Goal: Find specific page/section: Find specific page/section

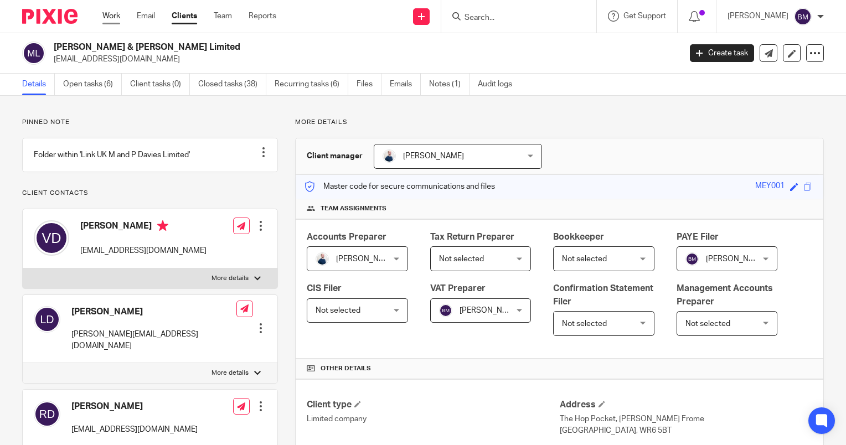
scroll to position [1242, 0]
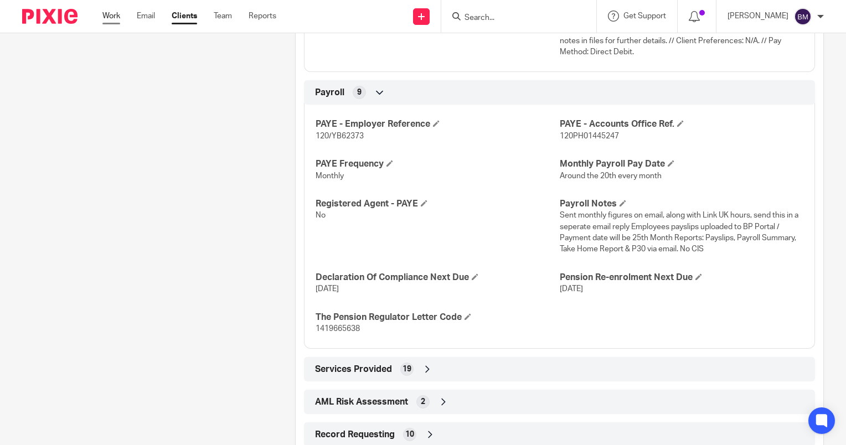
click at [104, 19] on link "Work" at bounding box center [111, 16] width 18 height 11
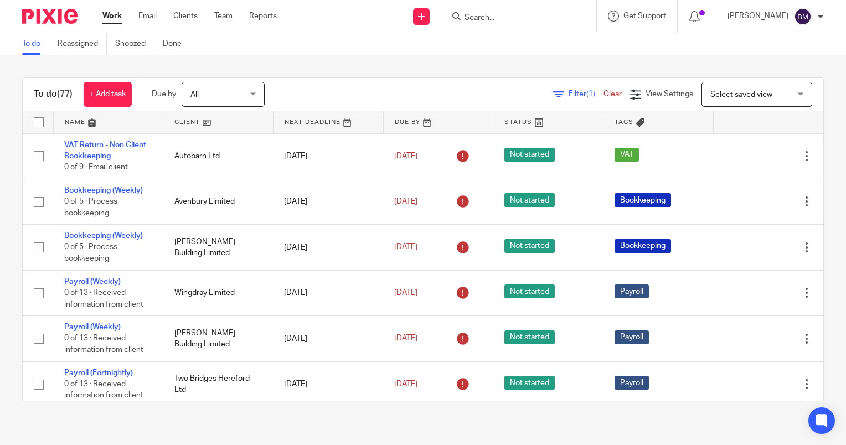
click at [569, 93] on span "Filter (1)" at bounding box center [586, 94] width 35 height 8
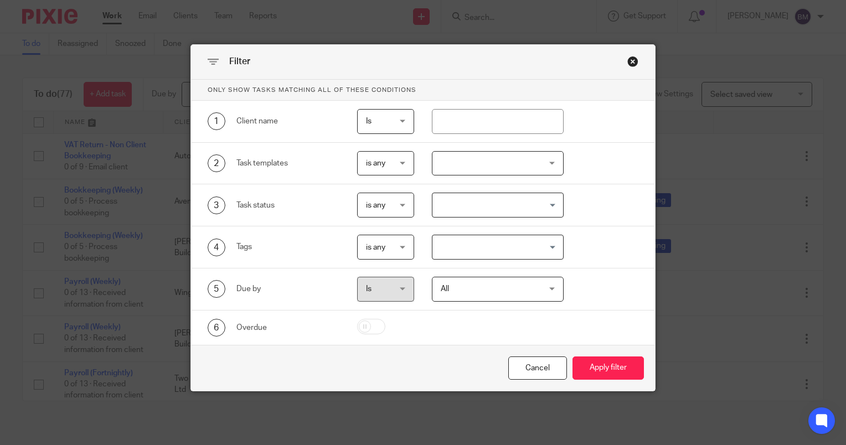
click at [544, 177] on div "2 Task templates is any is any is any is none is_any New Client Onboarding Book…" at bounding box center [423, 164] width 464 height 42
click at [537, 168] on div at bounding box center [498, 163] width 132 height 25
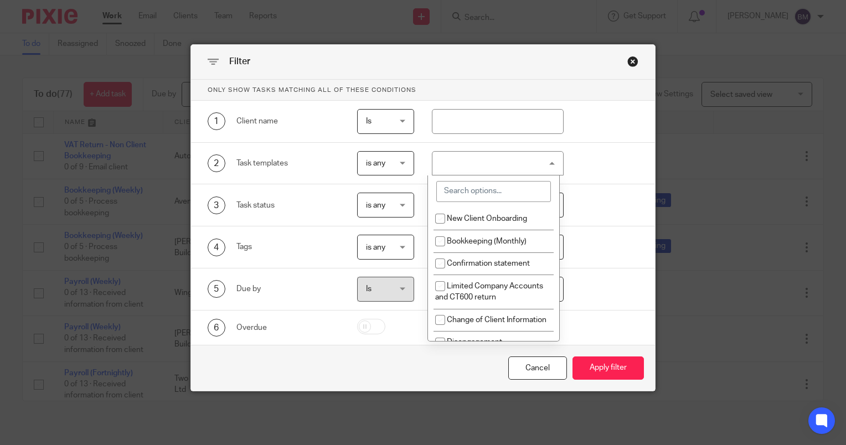
click at [510, 188] on input "search" at bounding box center [493, 191] width 115 height 21
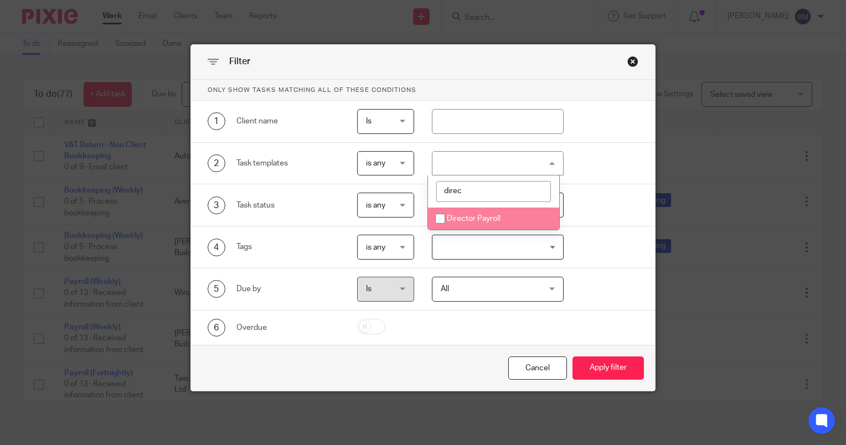
type input "direc"
click at [486, 220] on span "Director Payroll" at bounding box center [474, 219] width 54 height 8
checkbox input "true"
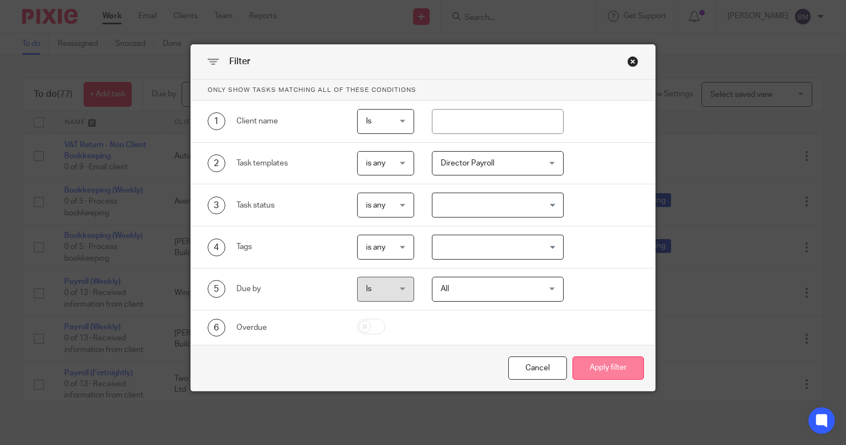
click at [606, 360] on button "Apply filter" at bounding box center [608, 369] width 71 height 24
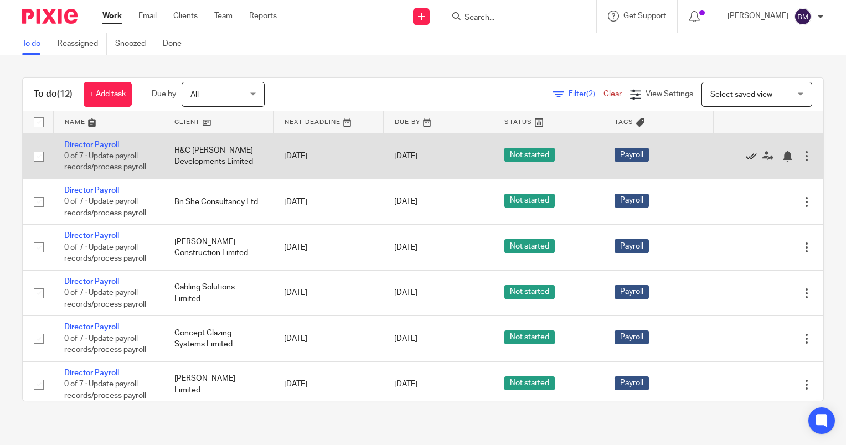
click at [746, 156] on icon at bounding box center [751, 156] width 11 height 11
click at [746, 158] on icon at bounding box center [751, 156] width 11 height 11
click at [746, 157] on icon at bounding box center [751, 156] width 11 height 11
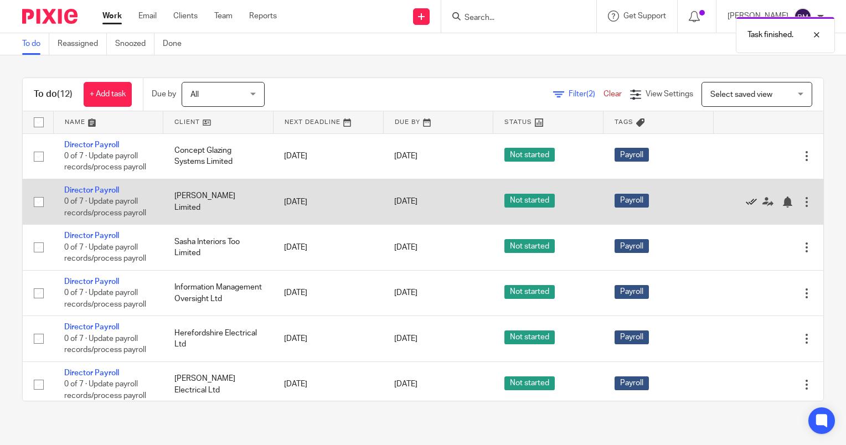
click at [746, 204] on icon at bounding box center [751, 202] width 11 height 11
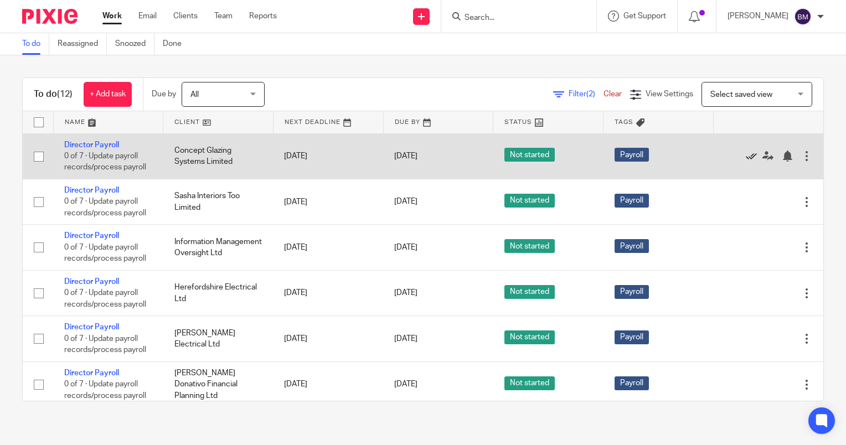
click at [746, 158] on icon at bounding box center [751, 156] width 11 height 11
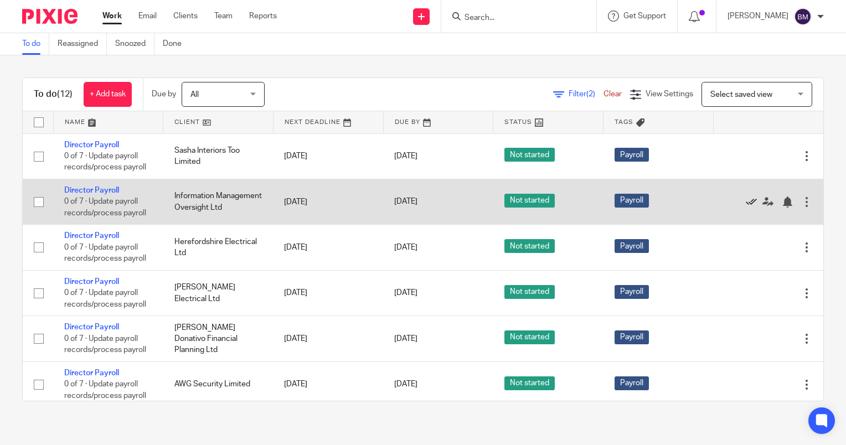
click at [746, 204] on icon at bounding box center [751, 202] width 11 height 11
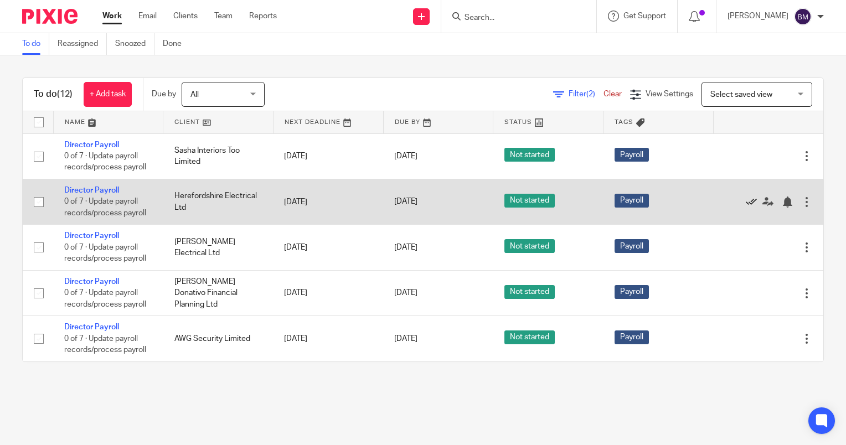
click at [746, 202] on icon at bounding box center [751, 202] width 11 height 11
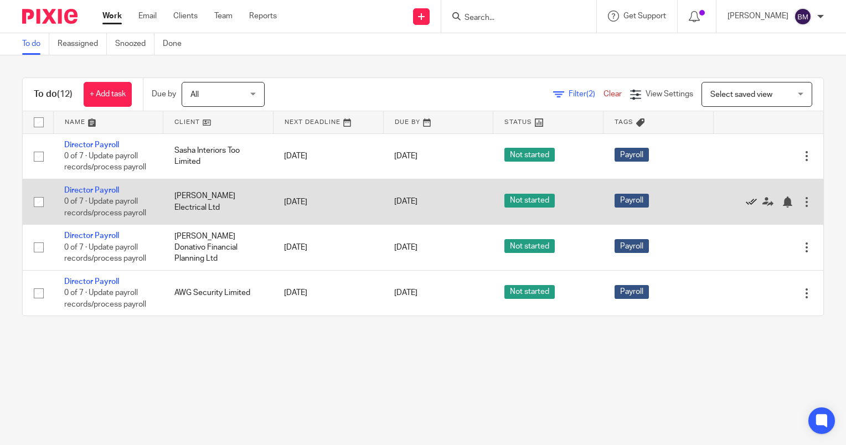
click at [746, 202] on icon at bounding box center [751, 202] width 11 height 11
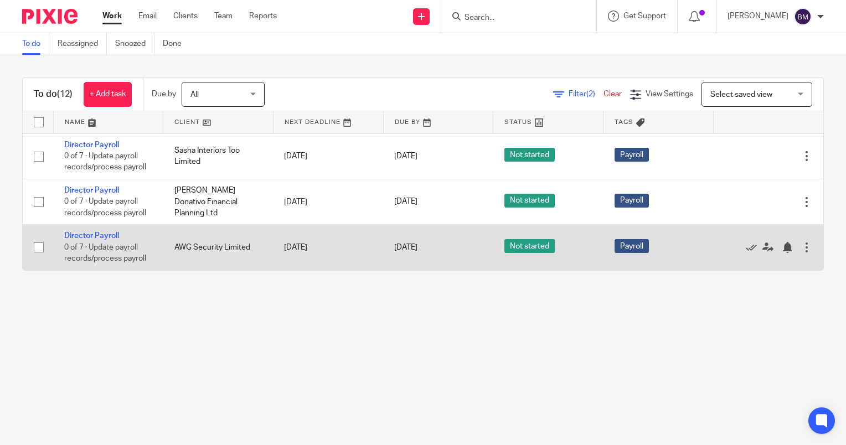
click at [735, 241] on div "Edit task Delete" at bounding box center [768, 248] width 88 height 28
click at [746, 247] on icon at bounding box center [751, 247] width 11 height 11
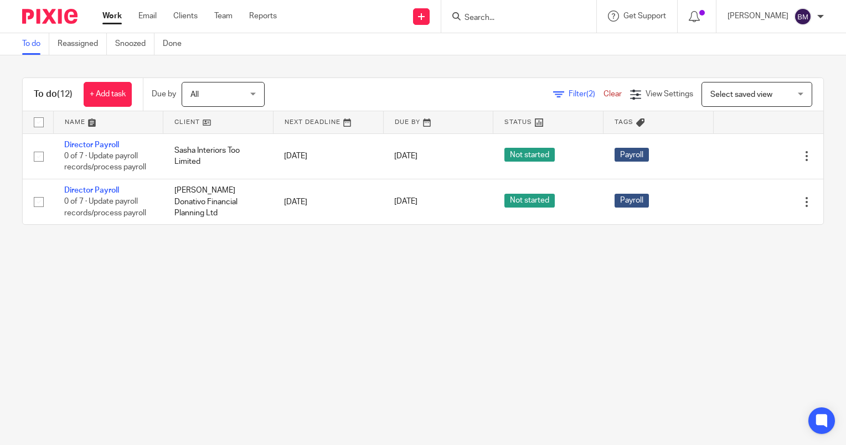
click at [244, 84] on span "All" at bounding box center [219, 94] width 59 height 23
click at [450, 257] on main "To do Reassigned Snoozed Done To do (12) + Add task Due by All All Today Tomorr…" at bounding box center [423, 222] width 846 height 445
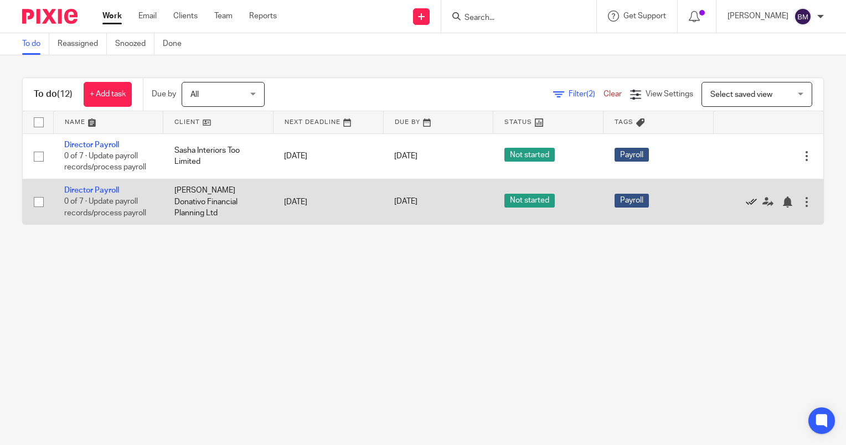
click at [746, 203] on icon at bounding box center [751, 202] width 11 height 11
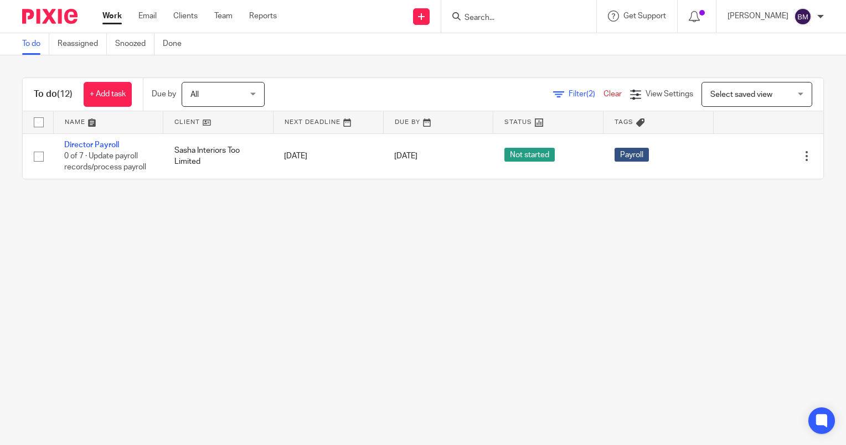
click at [512, 17] on input "Search" at bounding box center [513, 18] width 100 height 10
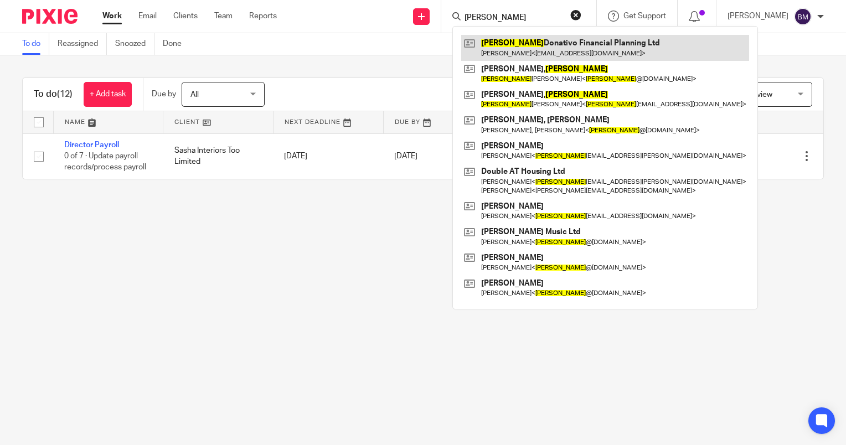
type input "tom"
click at [540, 46] on link at bounding box center [605, 47] width 288 height 25
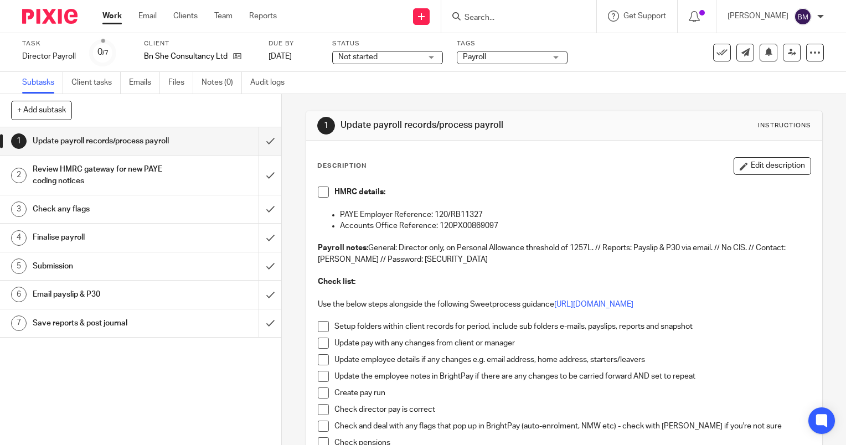
click at [498, 17] on input "Search" at bounding box center [513, 18] width 100 height 10
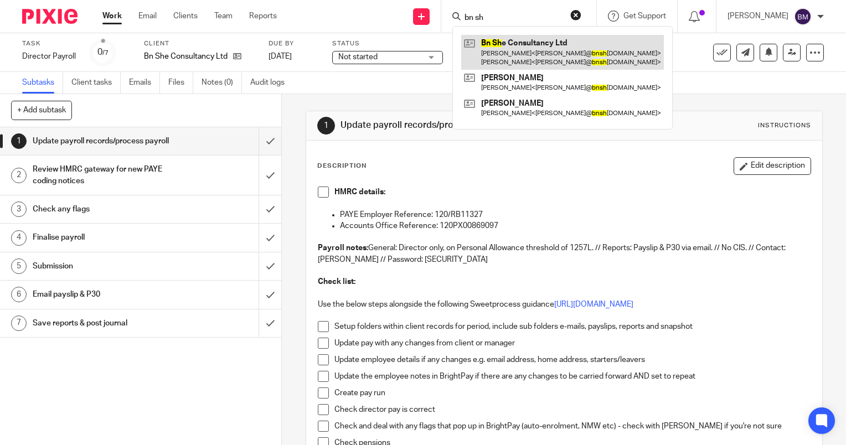
type input "bn sh"
click at [528, 47] on link at bounding box center [562, 52] width 203 height 34
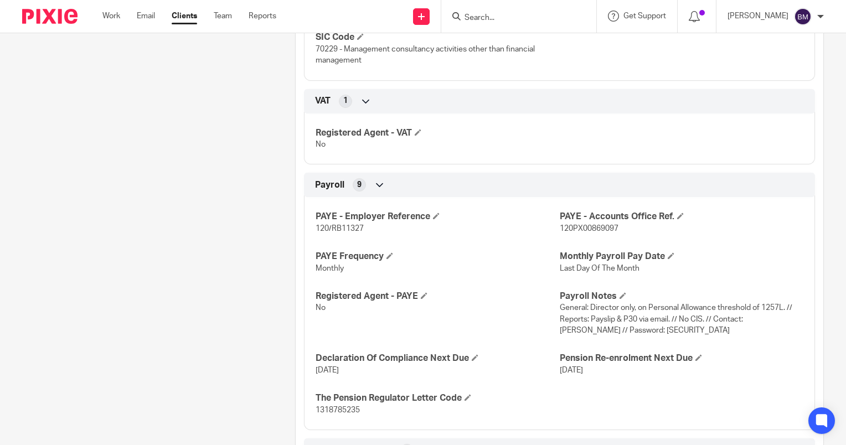
scroll to position [1037, 0]
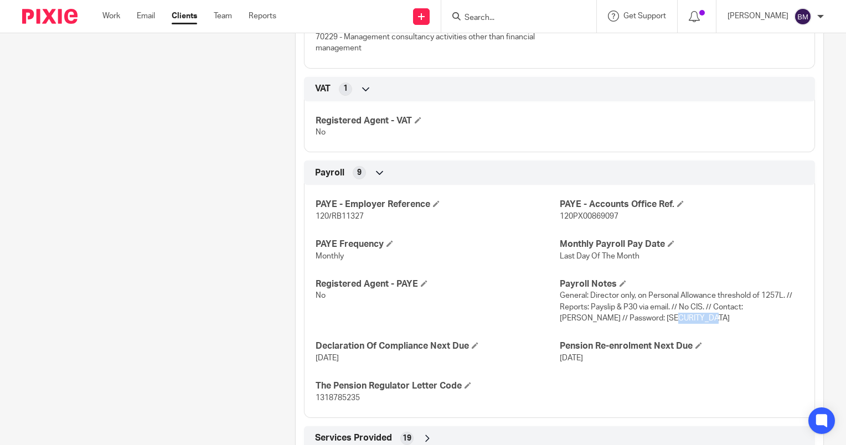
drag, startPoint x: 670, startPoint y: 317, endPoint x: 634, endPoint y: 316, distance: 36.0
click at [634, 316] on p "General: Director only, on Personal Allowance threshold of 1257L. // Reports: P…" at bounding box center [682, 307] width 244 height 34
copy span "Vinegar15"
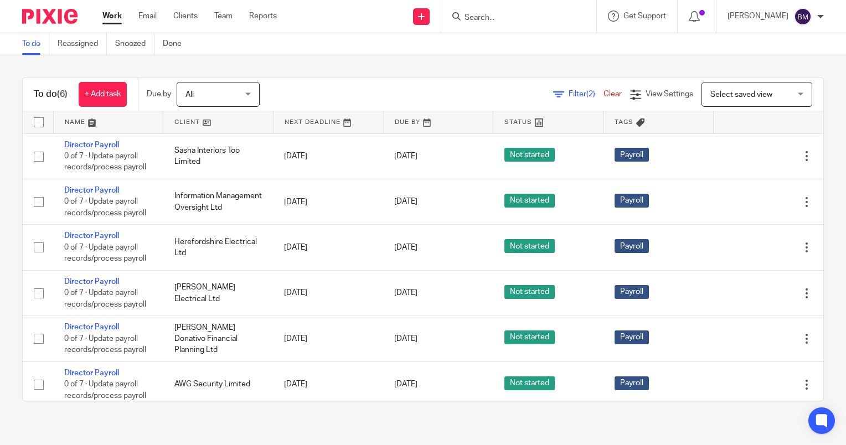
click at [491, 20] on input "Search" at bounding box center [513, 18] width 100 height 10
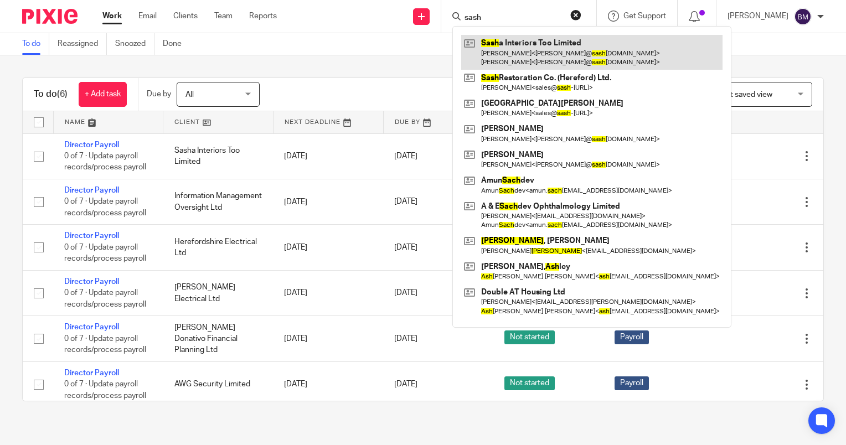
type input "sash"
click at [534, 61] on link at bounding box center [591, 52] width 261 height 34
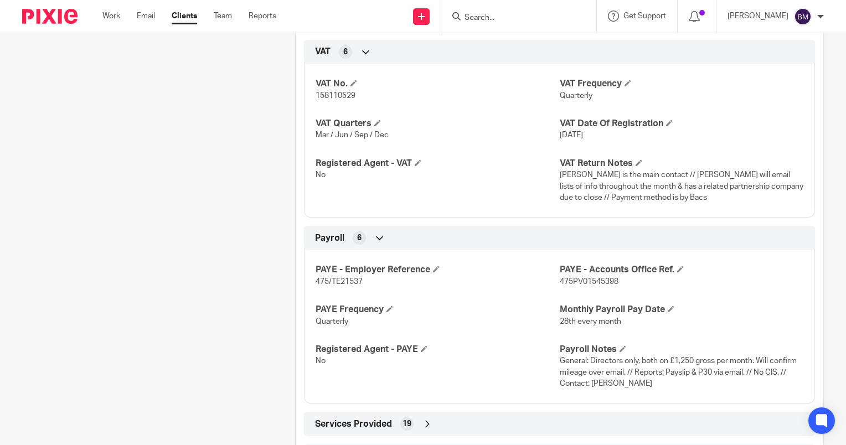
scroll to position [1072, 0]
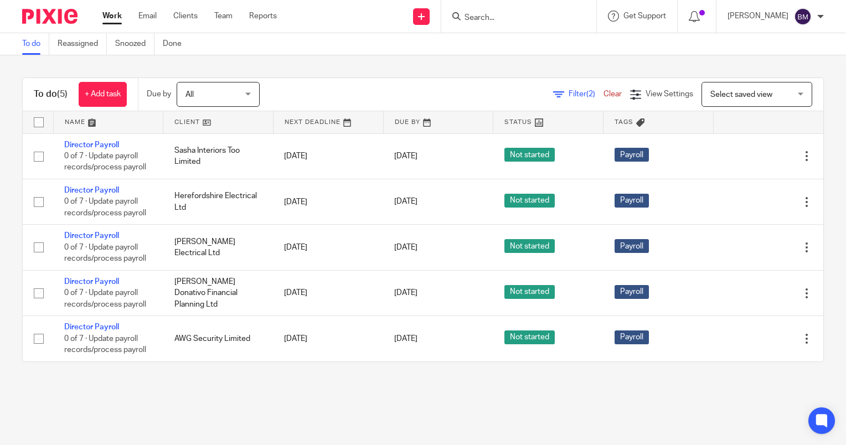
click at [499, 17] on input "Search" at bounding box center [513, 18] width 100 height 10
click at [545, 18] on input "hereford el" at bounding box center [513, 18] width 100 height 10
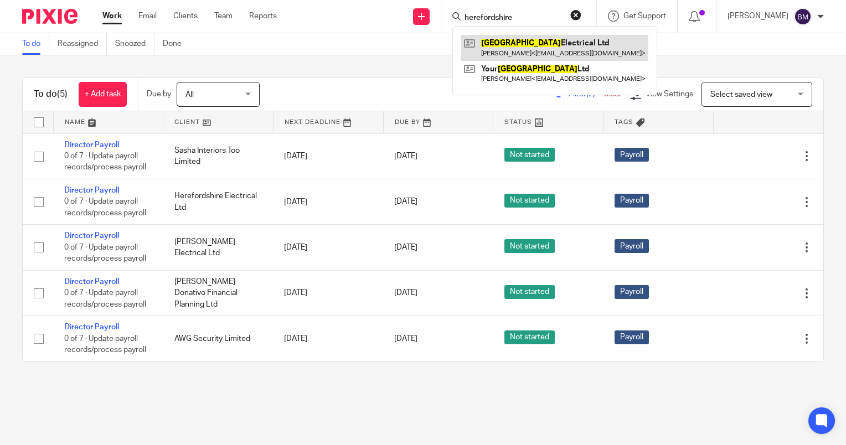
type input "herefordshire"
click at [540, 53] on link at bounding box center [554, 47] width 187 height 25
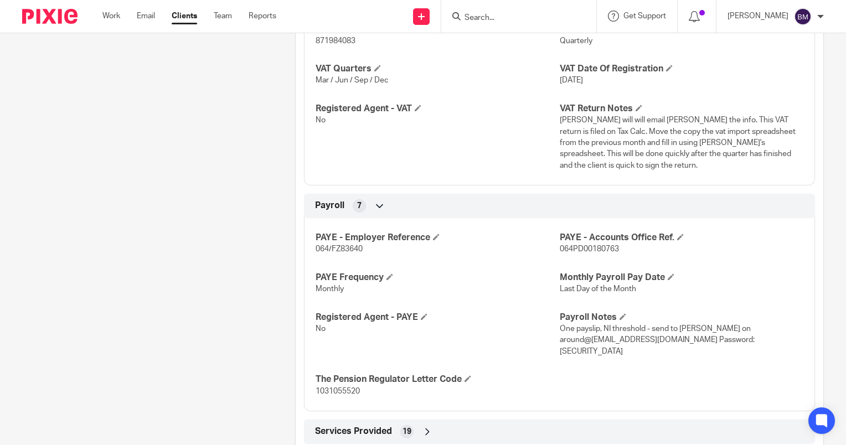
scroll to position [1036, 0]
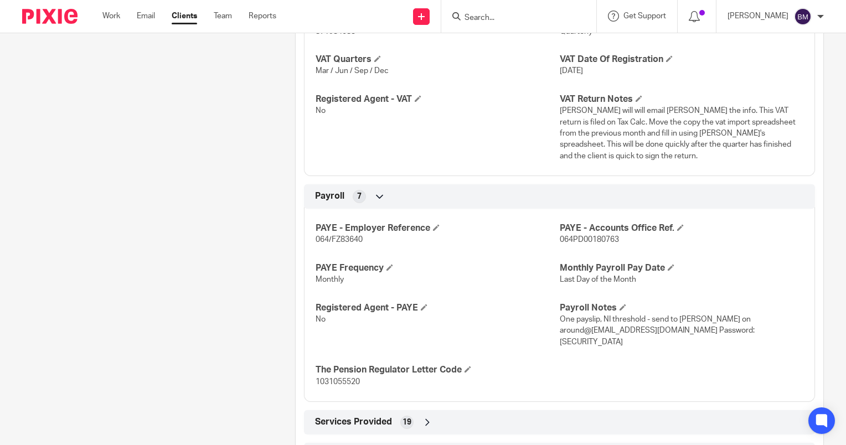
click at [632, 320] on span "One payslip, NI threshold - send to [PERSON_NAME] on around@[EMAIL_ADDRESS][DOM…" at bounding box center [657, 331] width 195 height 30
copy span "olivia010612"
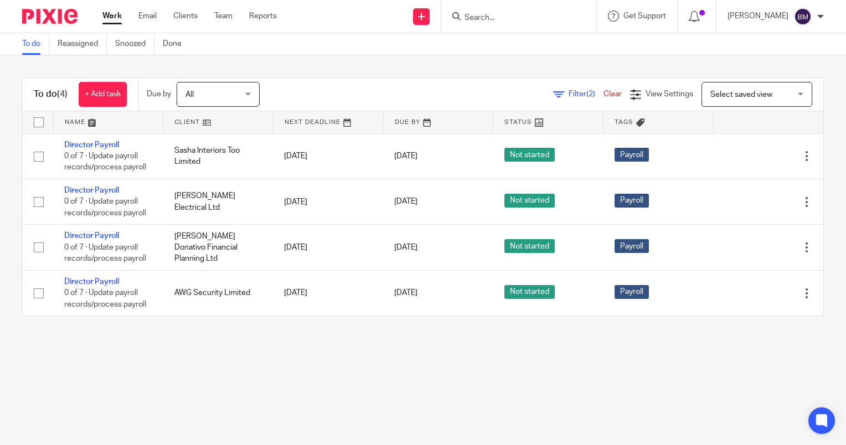
click at [501, 18] on input "Search" at bounding box center [513, 18] width 100 height 10
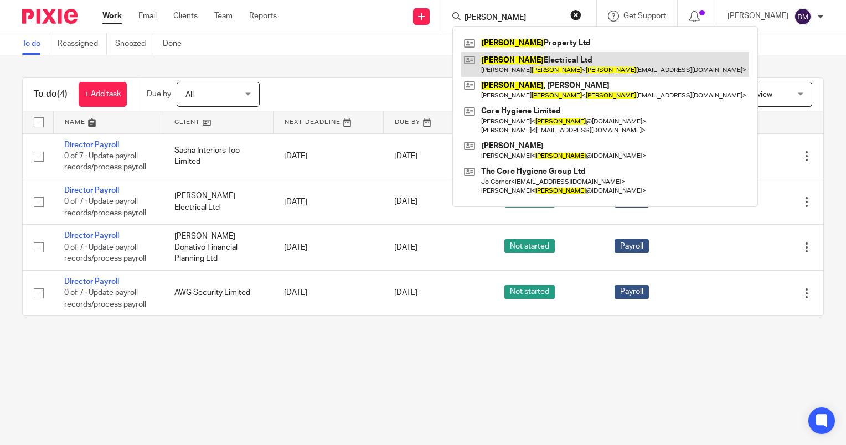
type input "denny"
click at [529, 55] on link at bounding box center [605, 64] width 288 height 25
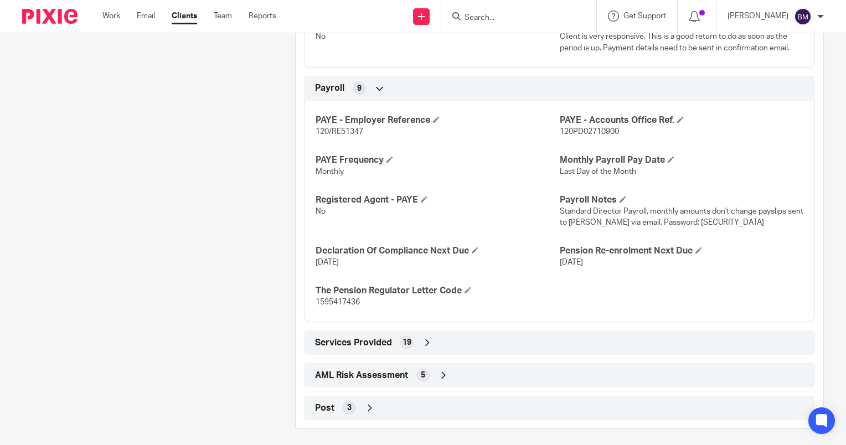
scroll to position [1114, 0]
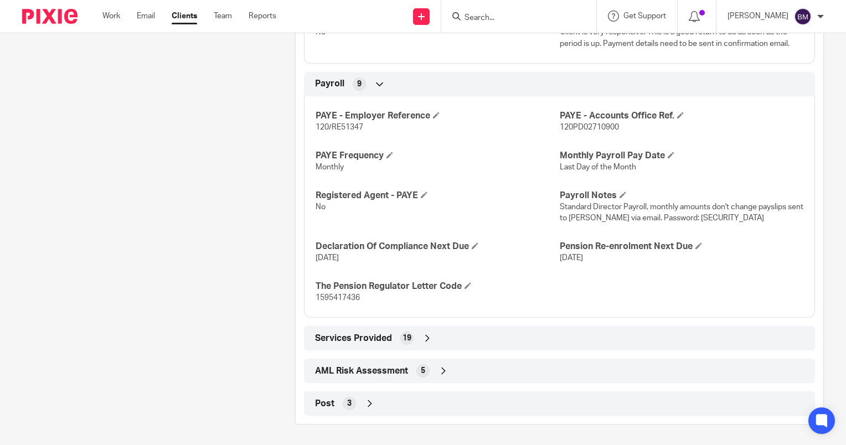
click at [687, 219] on span "Standard Director Payroll, monthly amounts don't change payslips sent to Tom vi…" at bounding box center [682, 212] width 244 height 19
copy span "Denacc87"
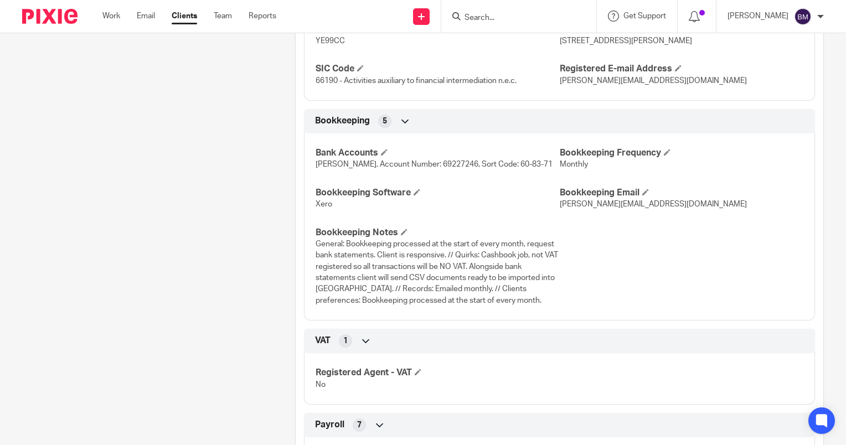
scroll to position [1199, 0]
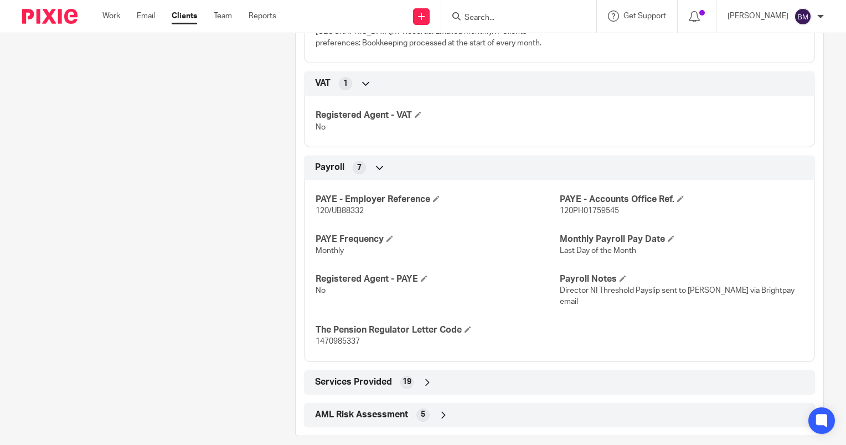
click at [514, 17] on input "Search" at bounding box center [513, 18] width 100 height 10
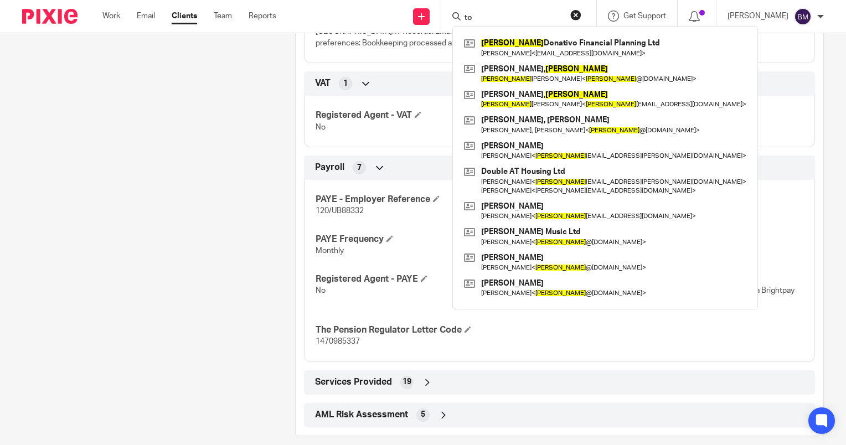
type input "t"
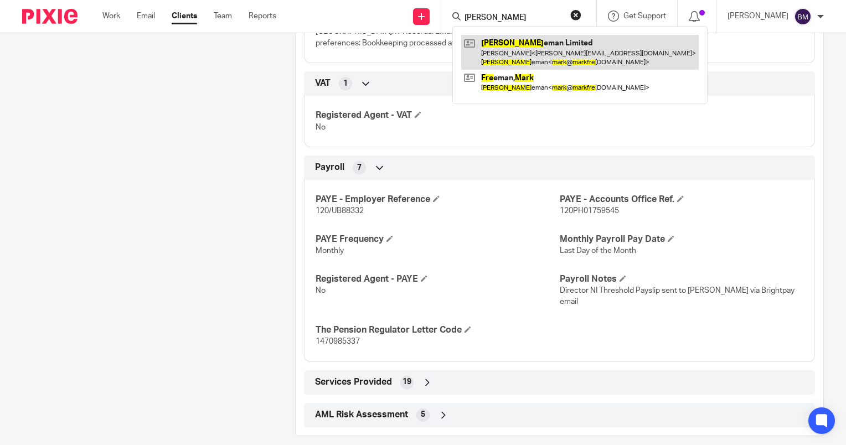
type input "mark fre"
click at [584, 54] on link at bounding box center [580, 52] width 238 height 34
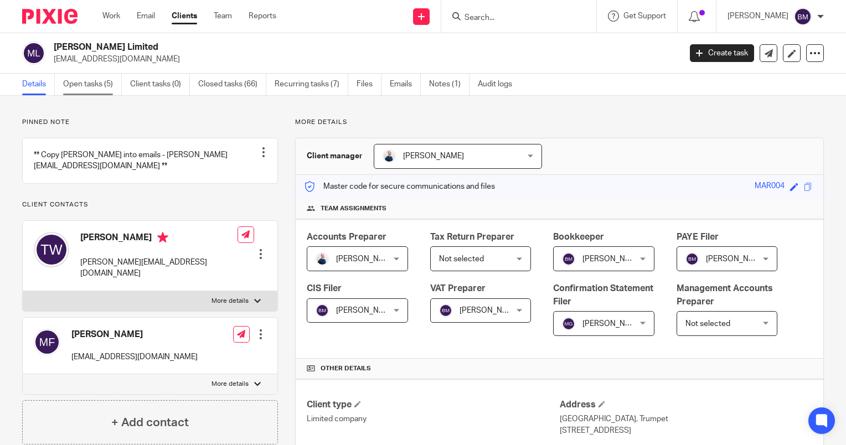
click at [76, 87] on link "Open tasks (5)" at bounding box center [92, 85] width 59 height 22
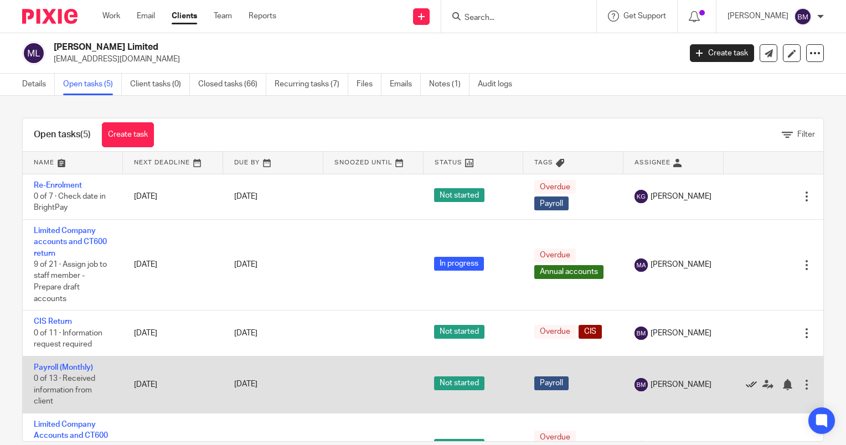
click at [746, 384] on icon at bounding box center [751, 384] width 11 height 11
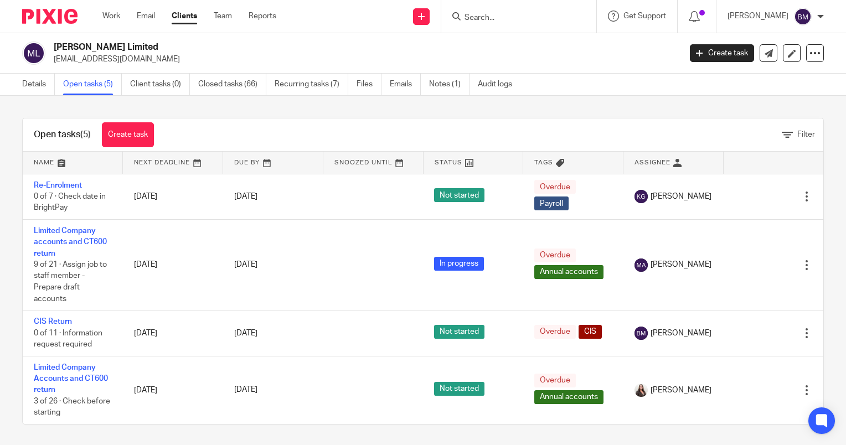
click at [492, 15] on input "Search" at bounding box center [513, 18] width 100 height 10
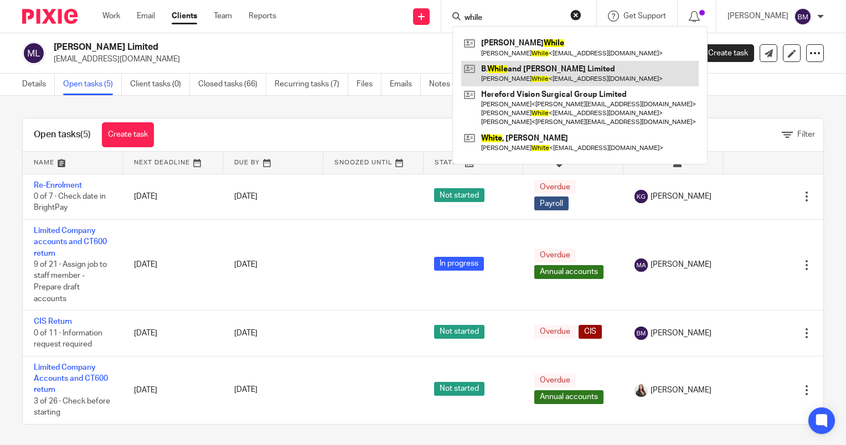
type input "while"
click at [552, 77] on link at bounding box center [580, 73] width 238 height 25
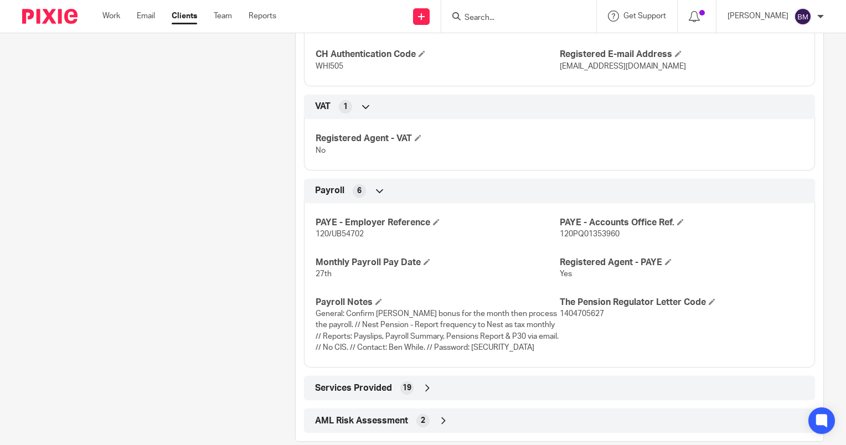
scroll to position [916, 0]
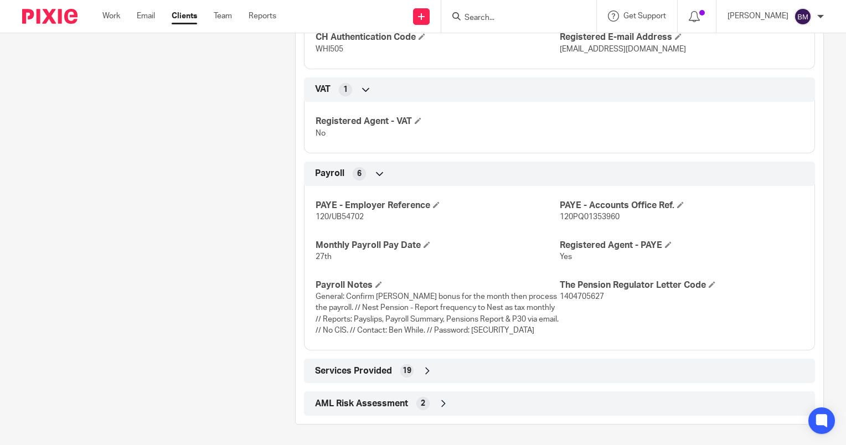
click at [516, 18] on input "Search" at bounding box center [513, 18] width 100 height 10
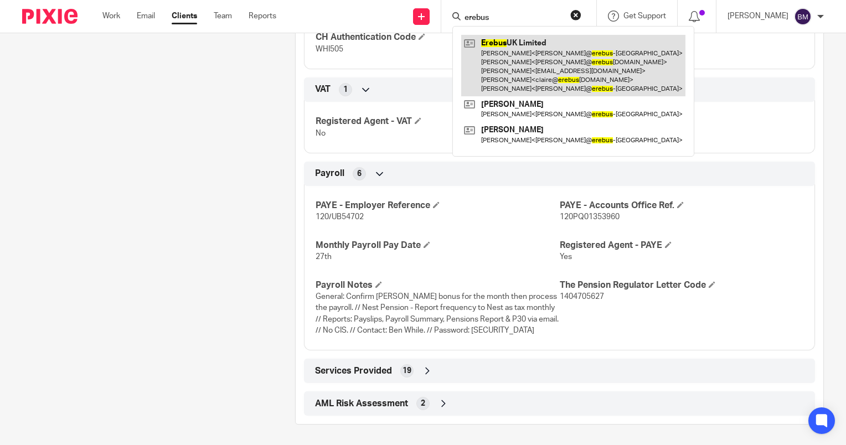
type input "erebus"
click at [555, 65] on link at bounding box center [573, 65] width 224 height 61
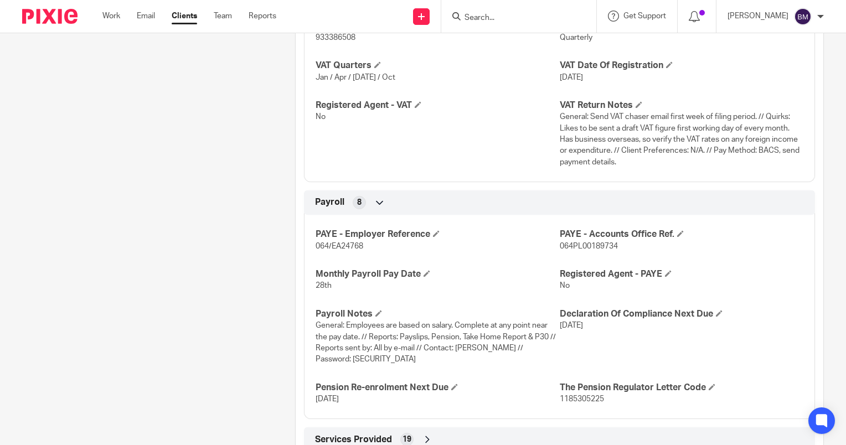
scroll to position [1118, 0]
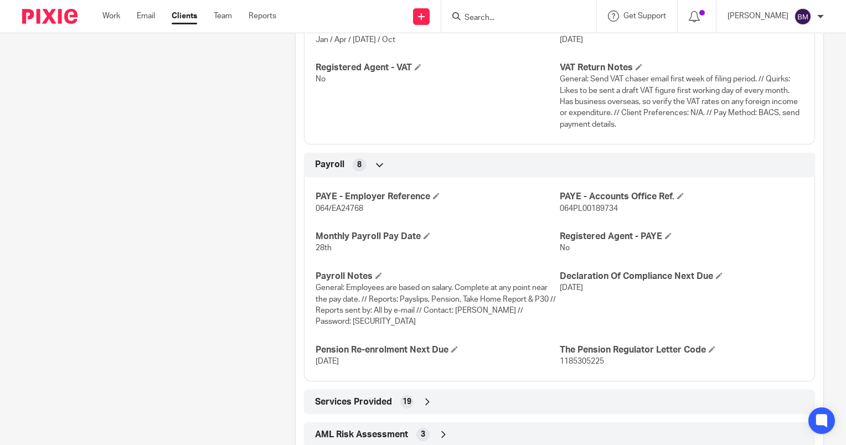
click at [505, 16] on input "Search" at bounding box center [513, 18] width 100 height 10
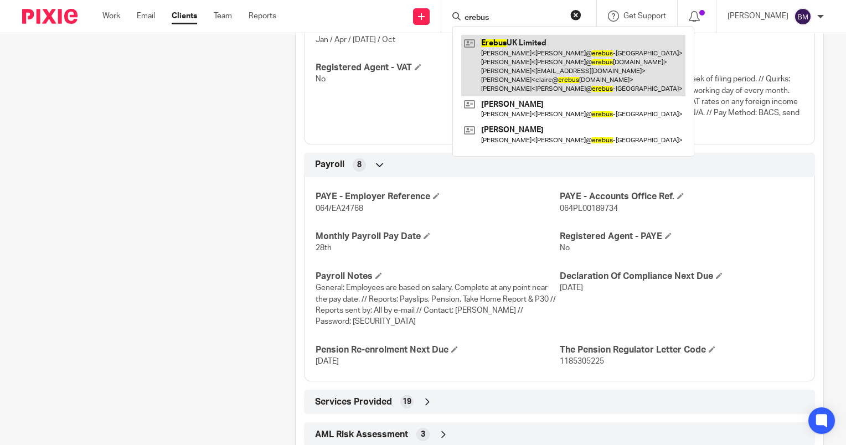
type input "erebus"
click at [585, 54] on link at bounding box center [573, 65] width 224 height 61
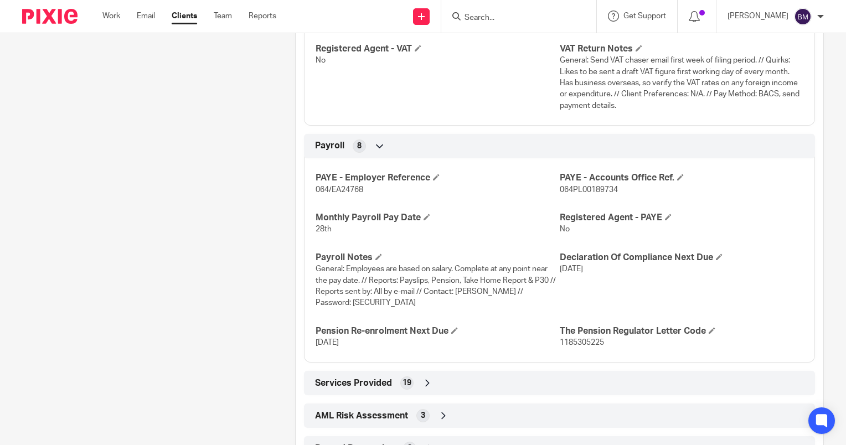
scroll to position [1193, 0]
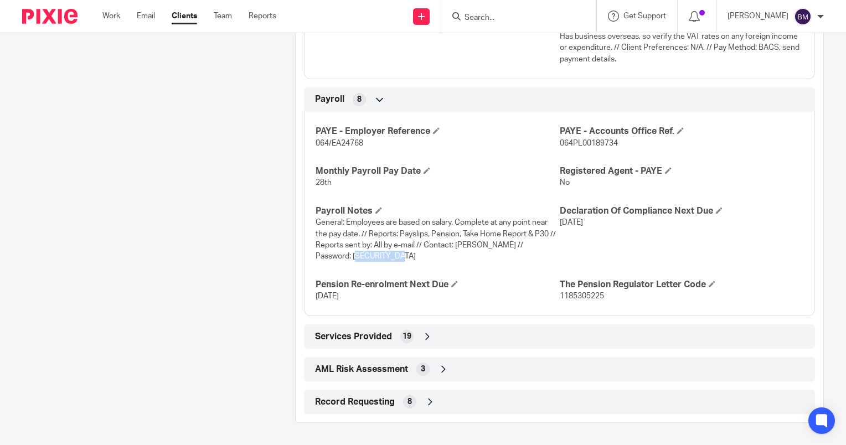
drag, startPoint x: 366, startPoint y: 257, endPoint x: 314, endPoint y: 253, distance: 52.2
click at [316, 253] on p "General: Employees are based on salary. Complete at any point near the pay date…" at bounding box center [438, 239] width 244 height 45
copy span "ErebusUK@53"
